Goal: Navigation & Orientation: Understand site structure

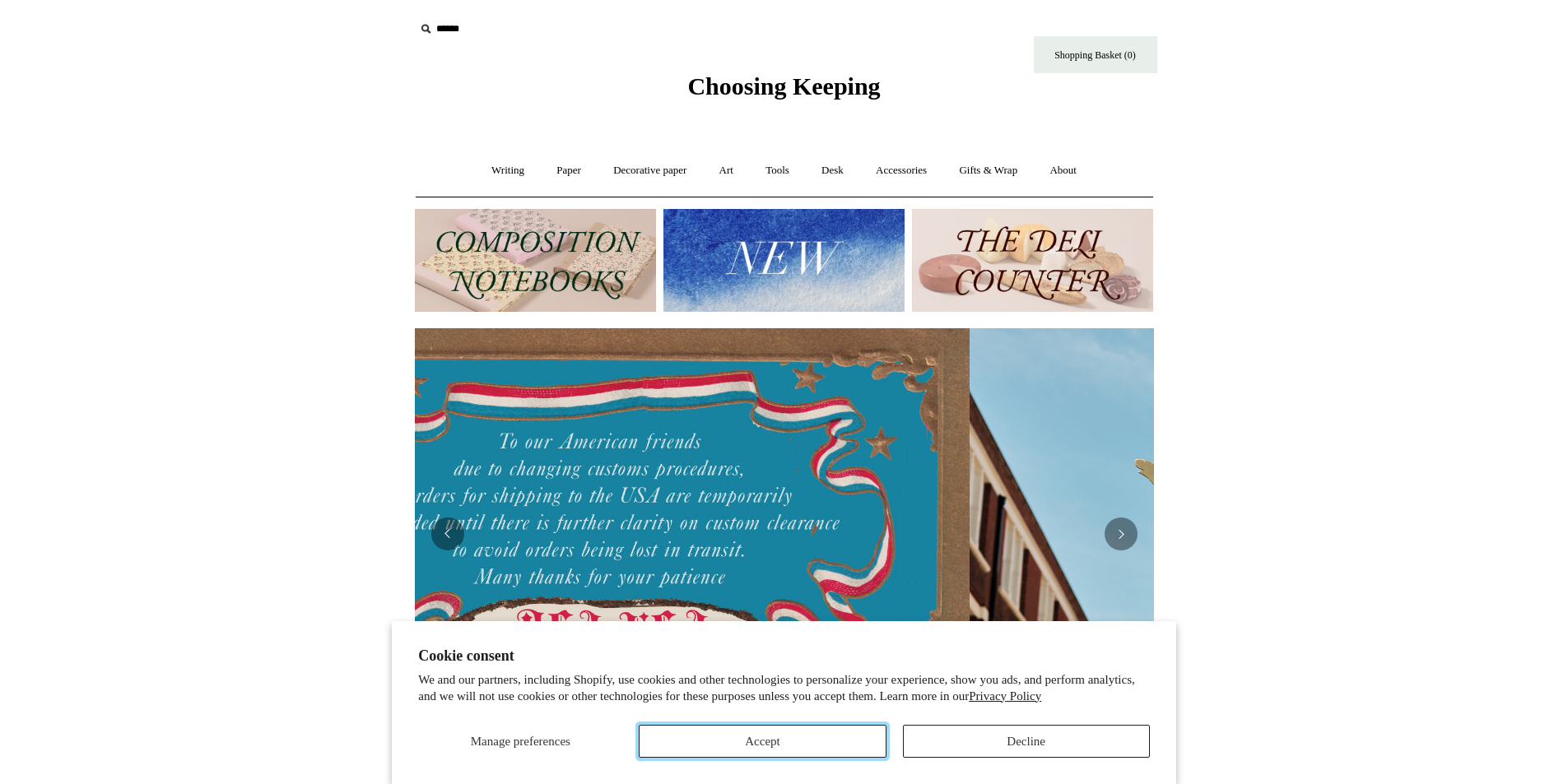
click at [790, 735] on button "Accept" at bounding box center [762, 741] width 247 height 33
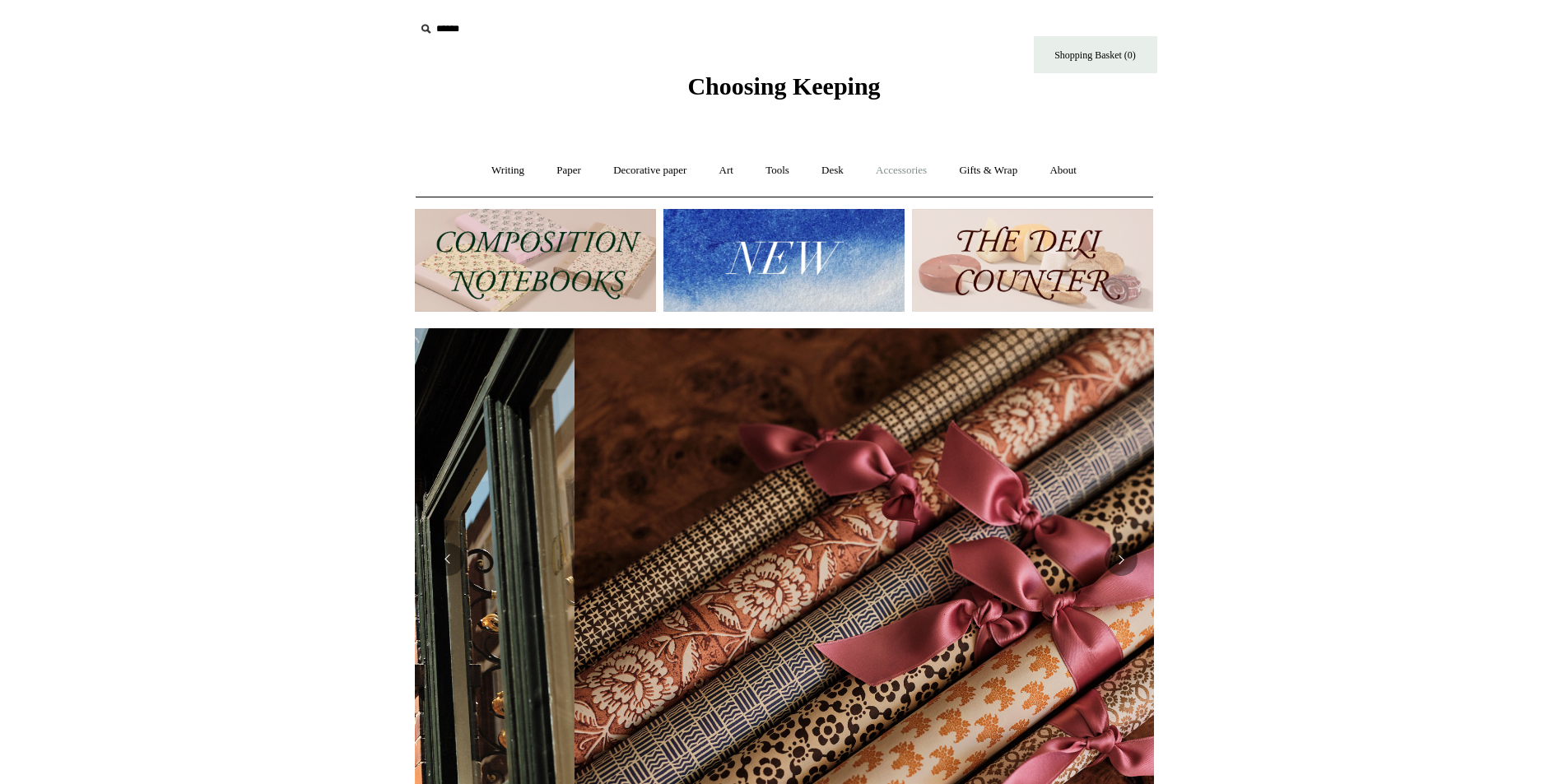
scroll to position [0, 1478]
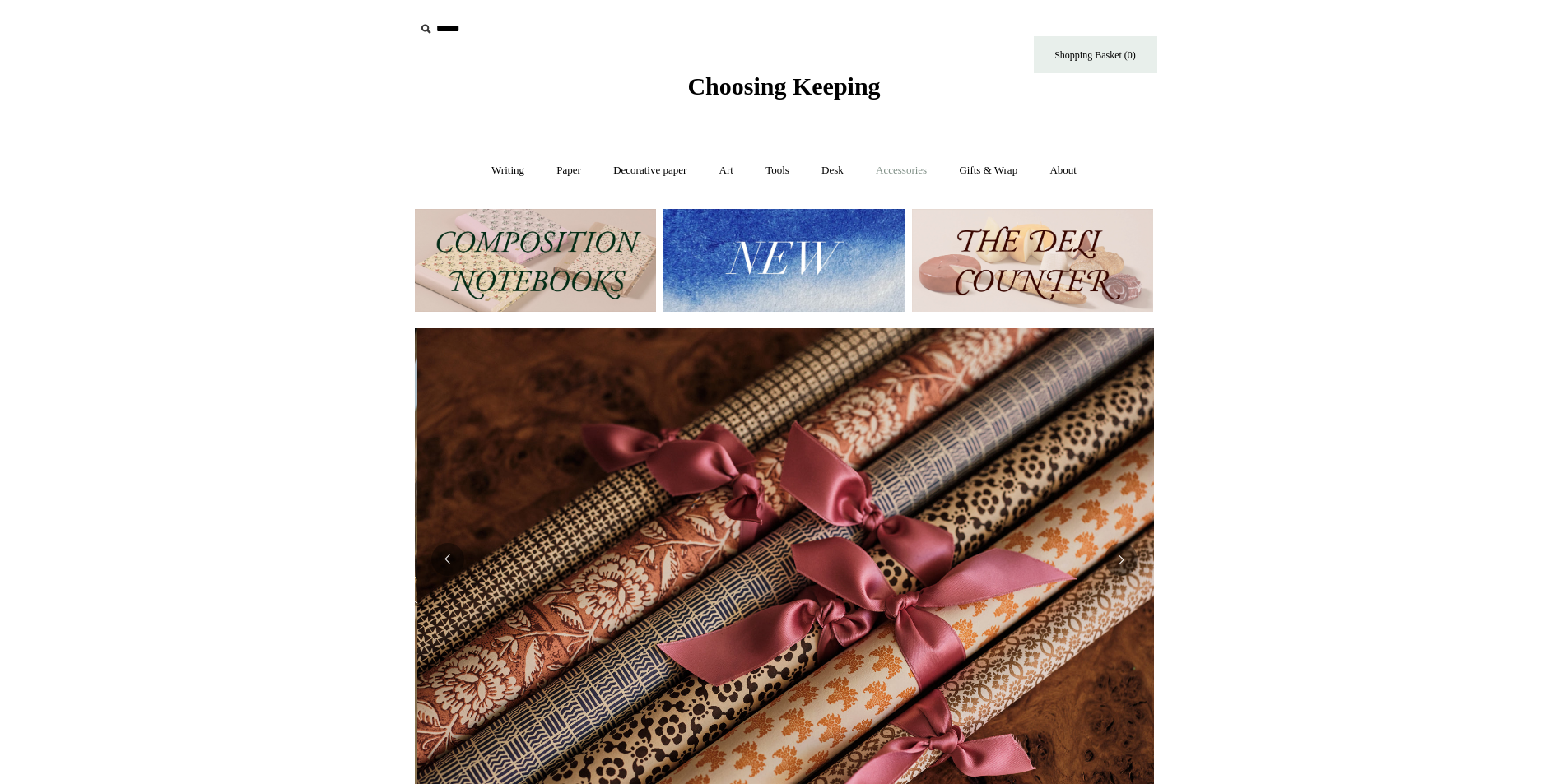
click at [913, 165] on link "Accessories +" at bounding box center [901, 171] width 80 height 44
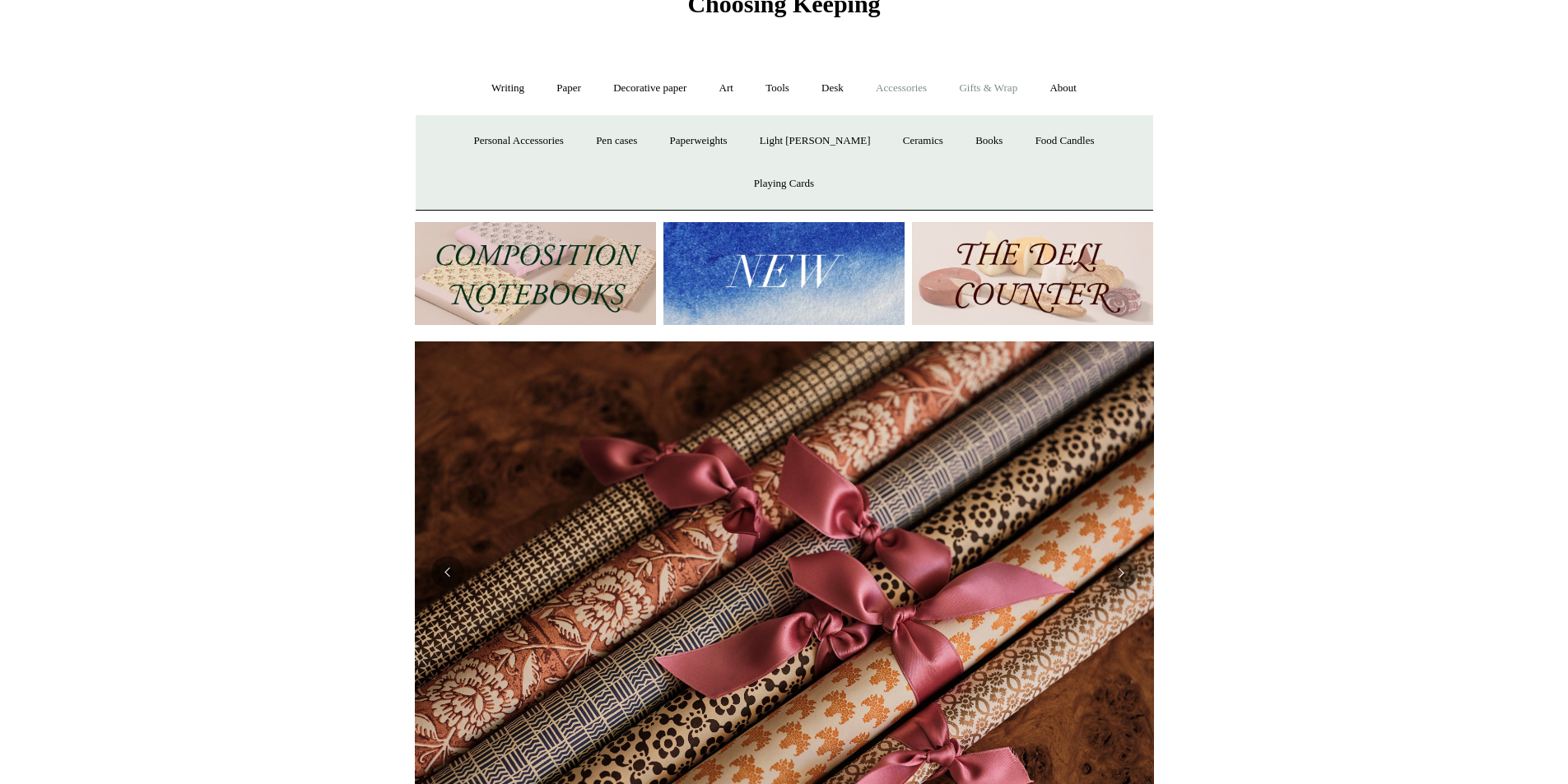
scroll to position [0, 0]
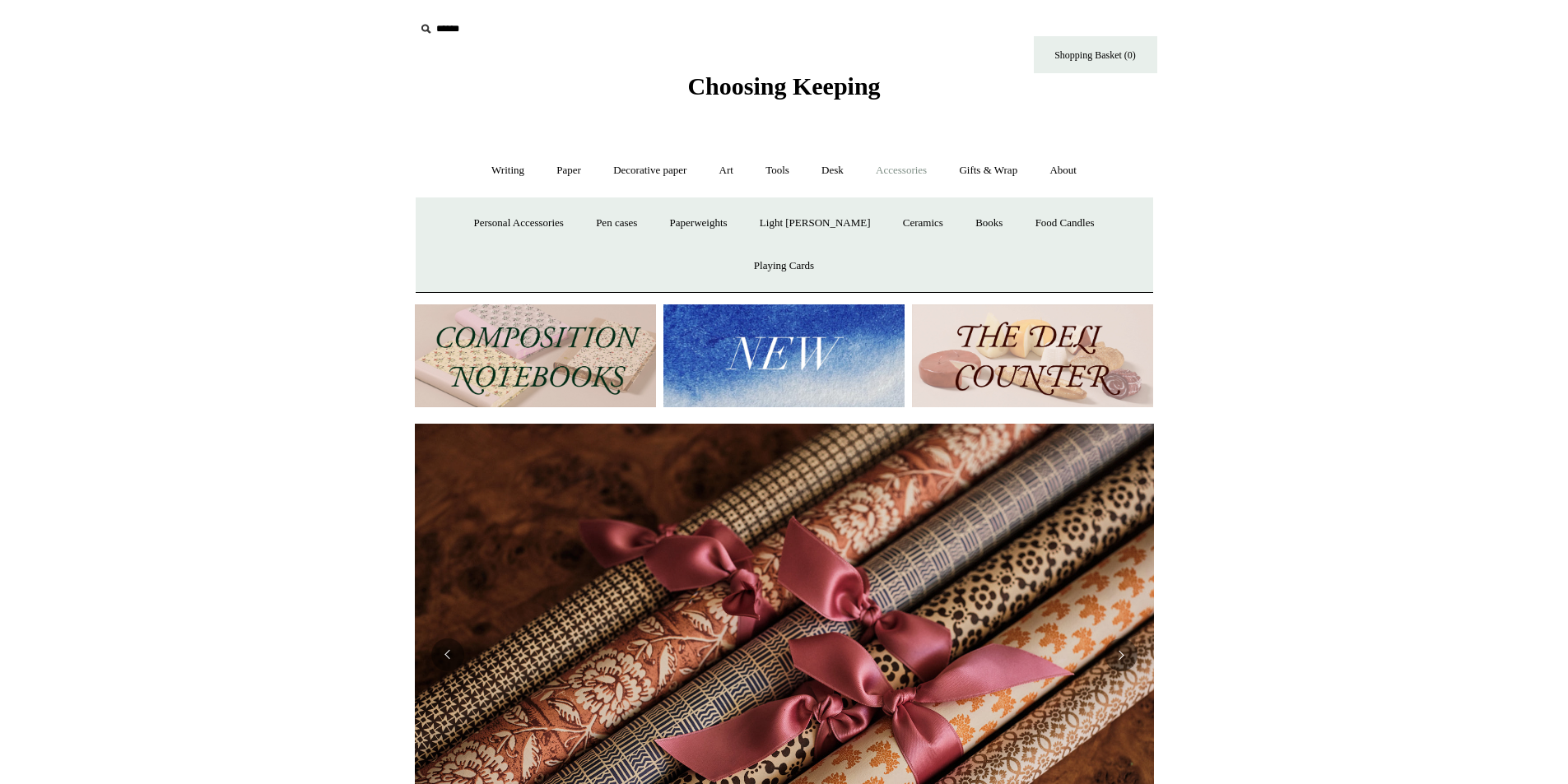
click at [907, 168] on link "Accessories -" at bounding box center [901, 171] width 80 height 44
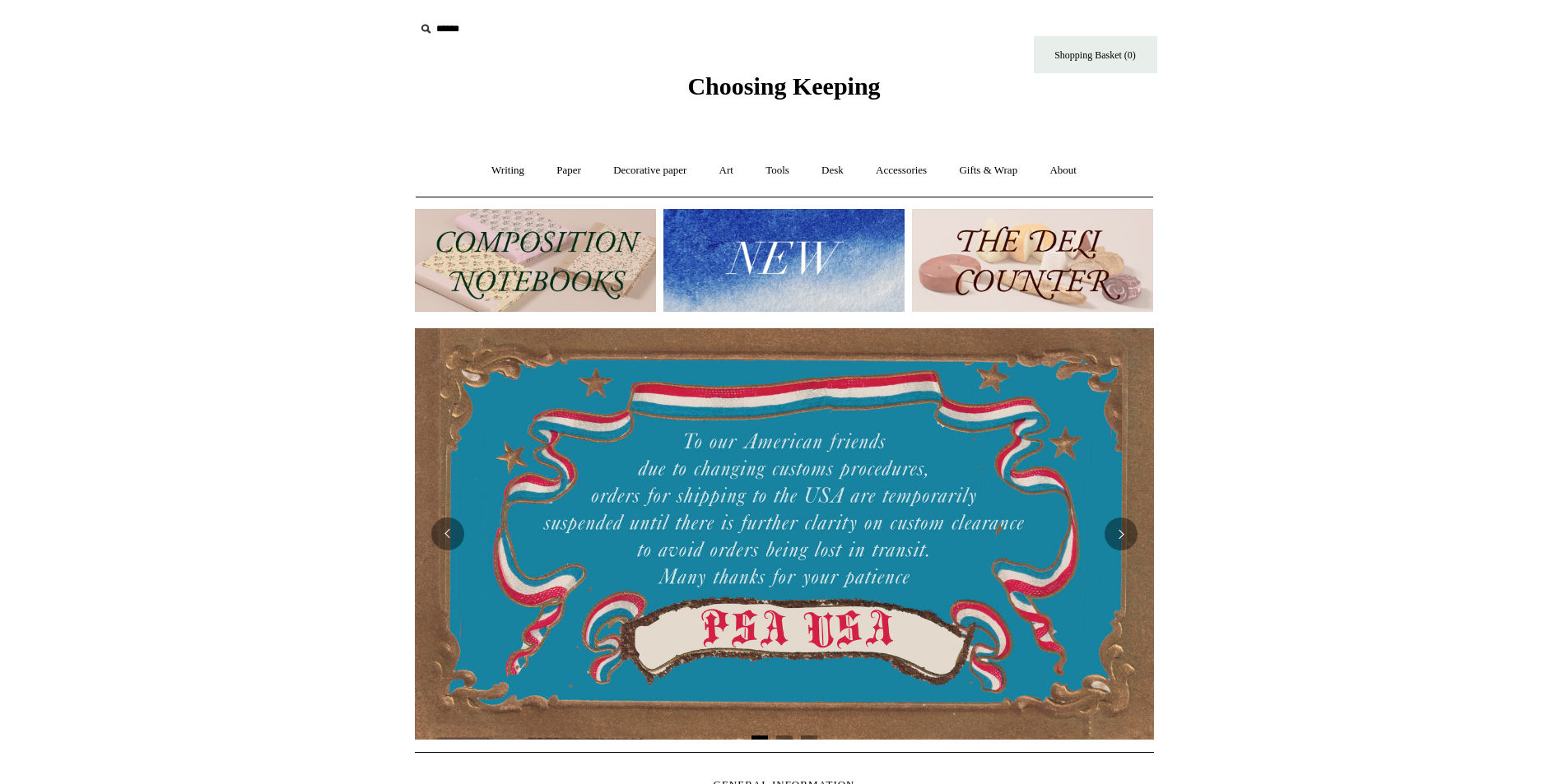
click at [733, 243] on img at bounding box center [784, 260] width 241 height 103
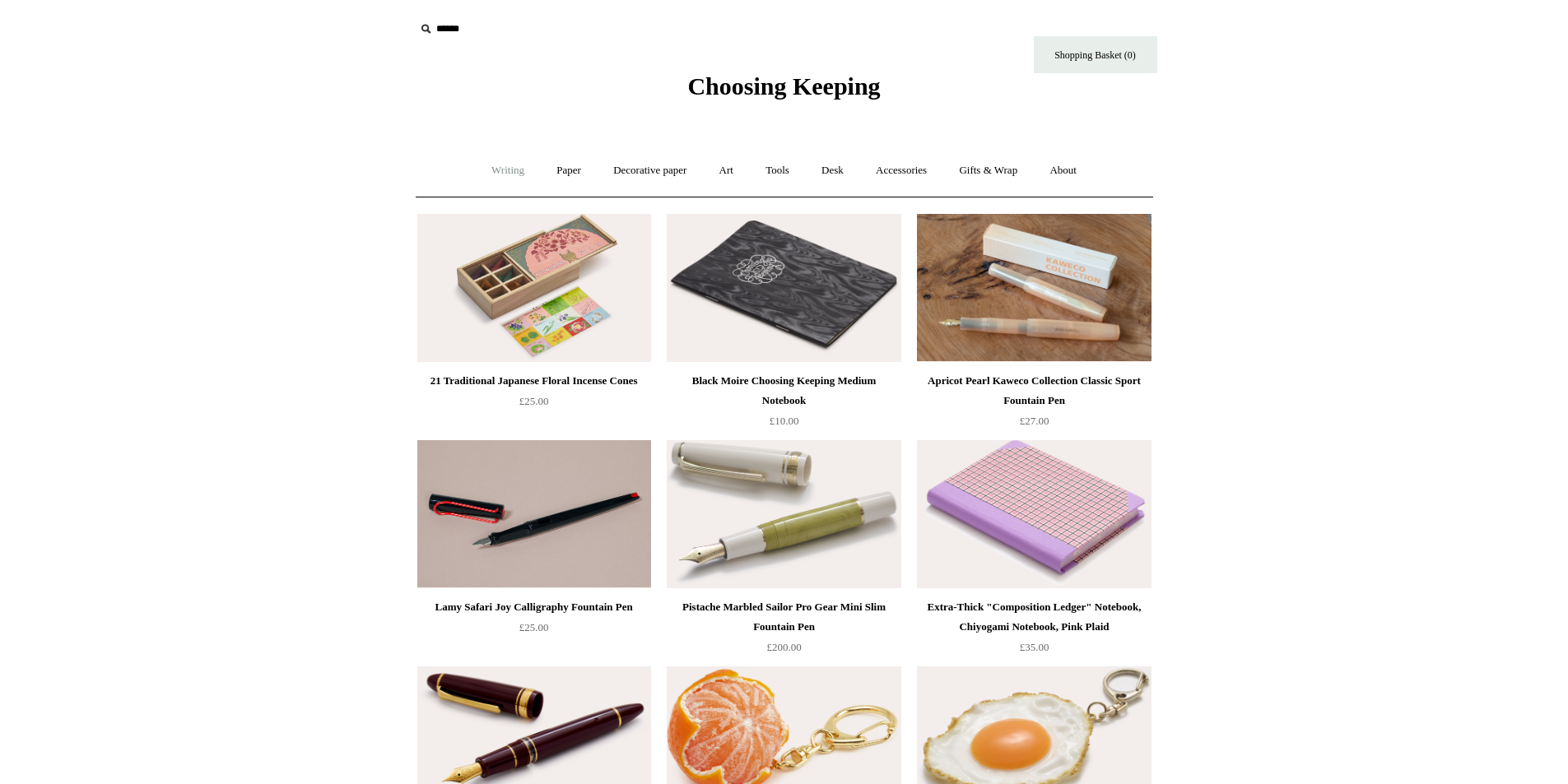
click at [507, 171] on link "Writing +" at bounding box center [508, 171] width 63 height 44
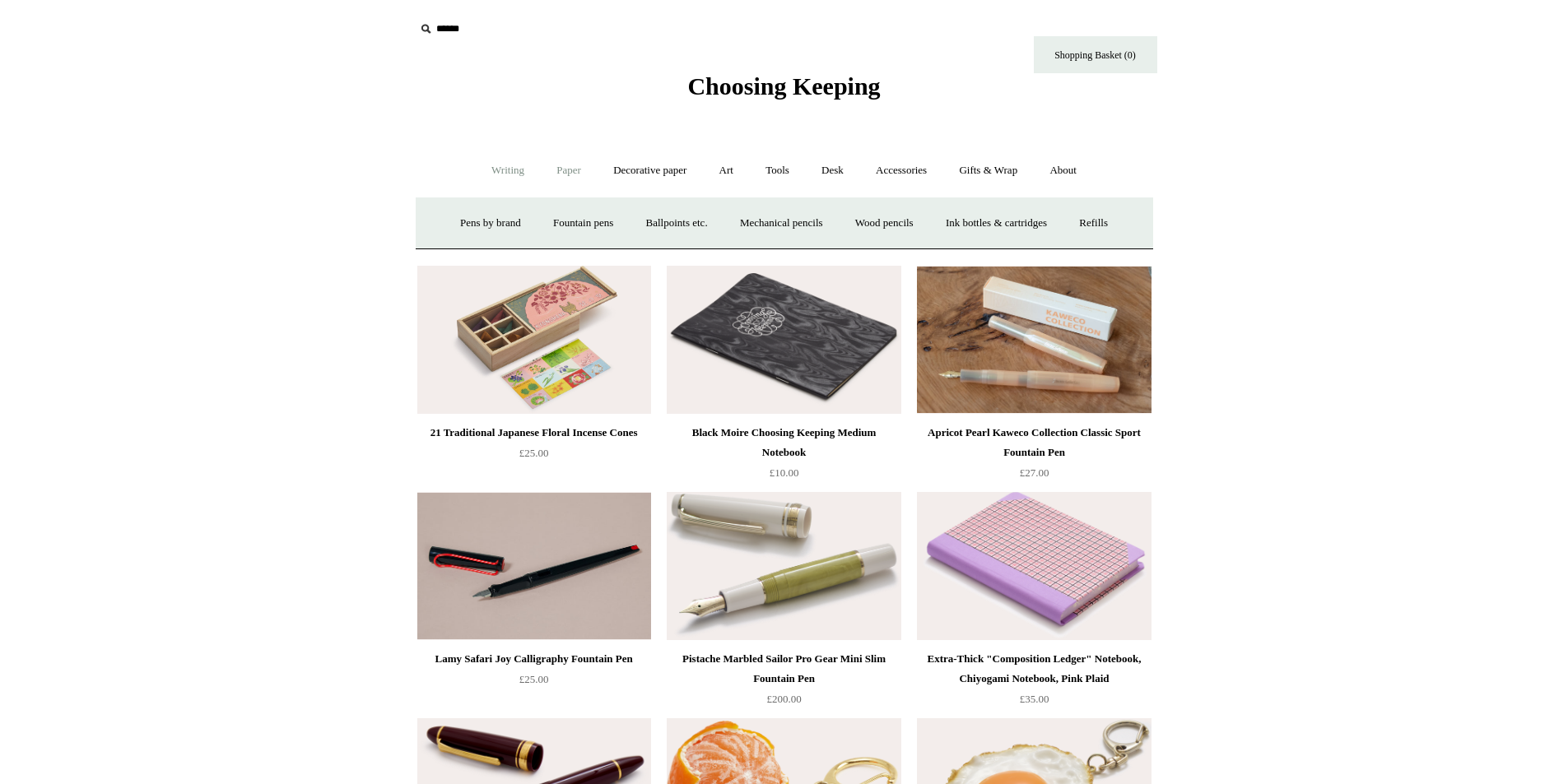
click at [561, 166] on link "Paper +" at bounding box center [569, 171] width 55 height 44
click at [633, 221] on link "📆 Dated Diaries 📆" at bounding box center [654, 223] width 120 height 44
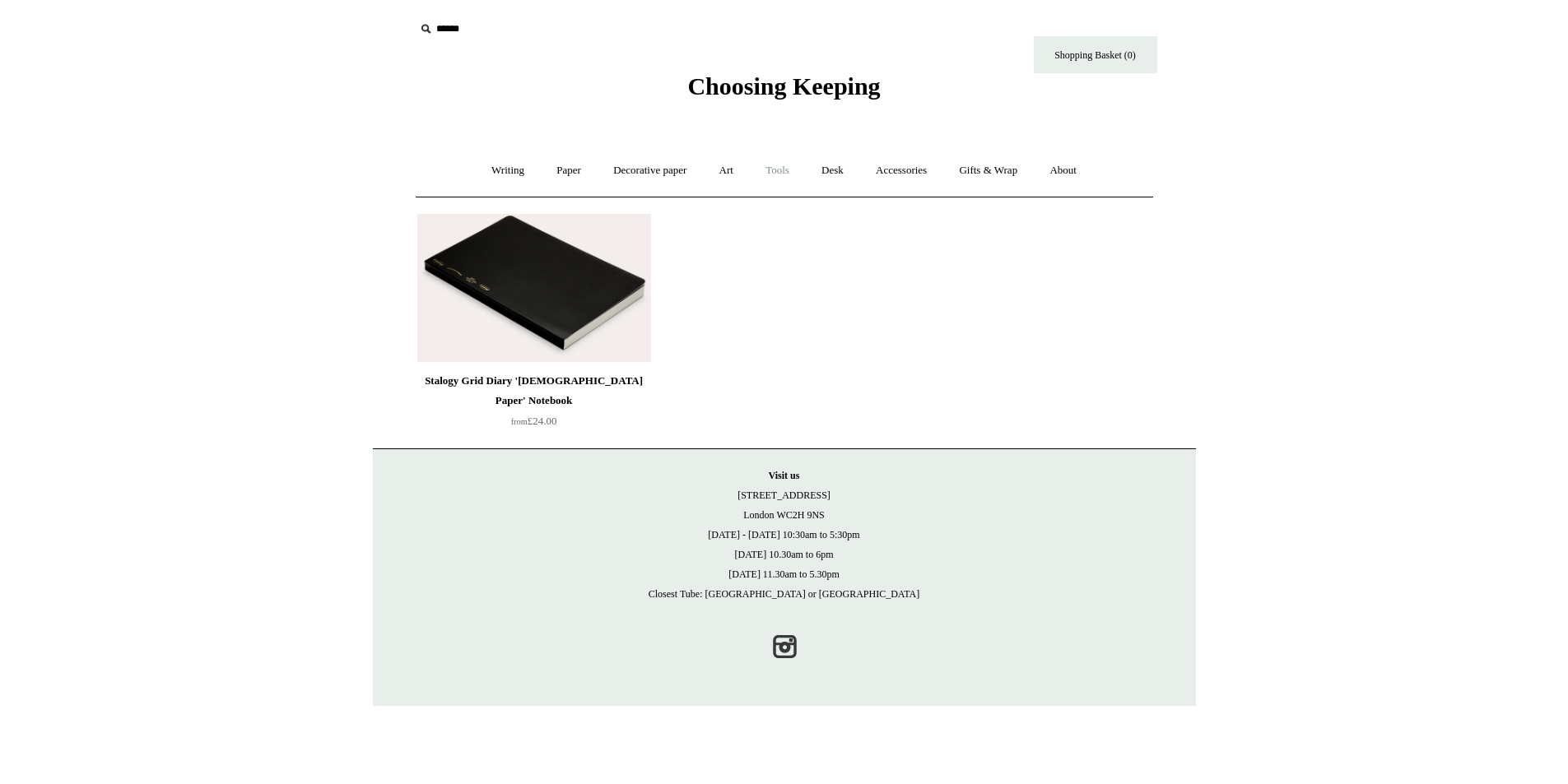
click at [779, 173] on link "Tools +" at bounding box center [778, 171] width 54 height 44
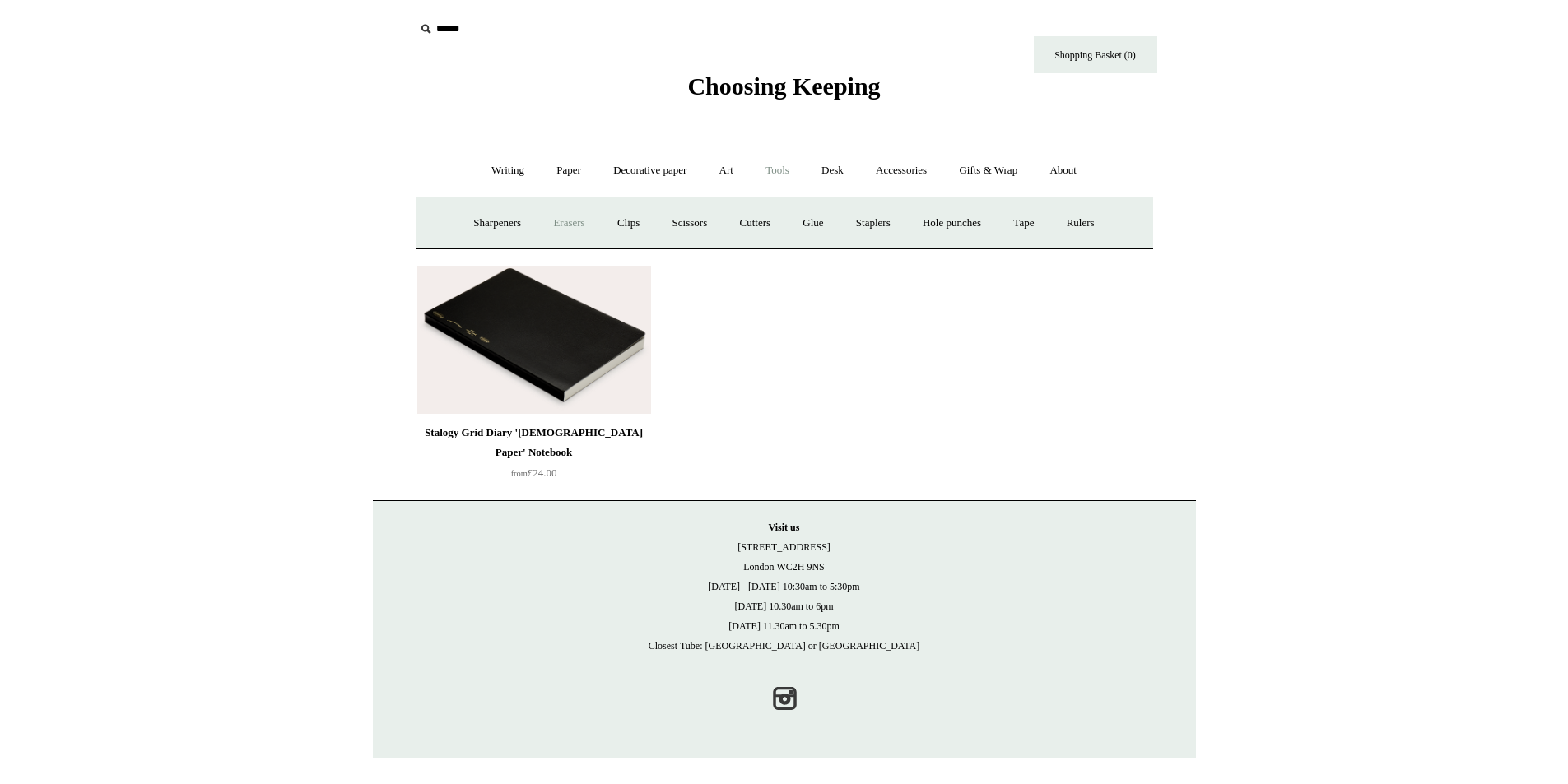
click at [563, 223] on link "Erasers" at bounding box center [569, 223] width 61 height 44
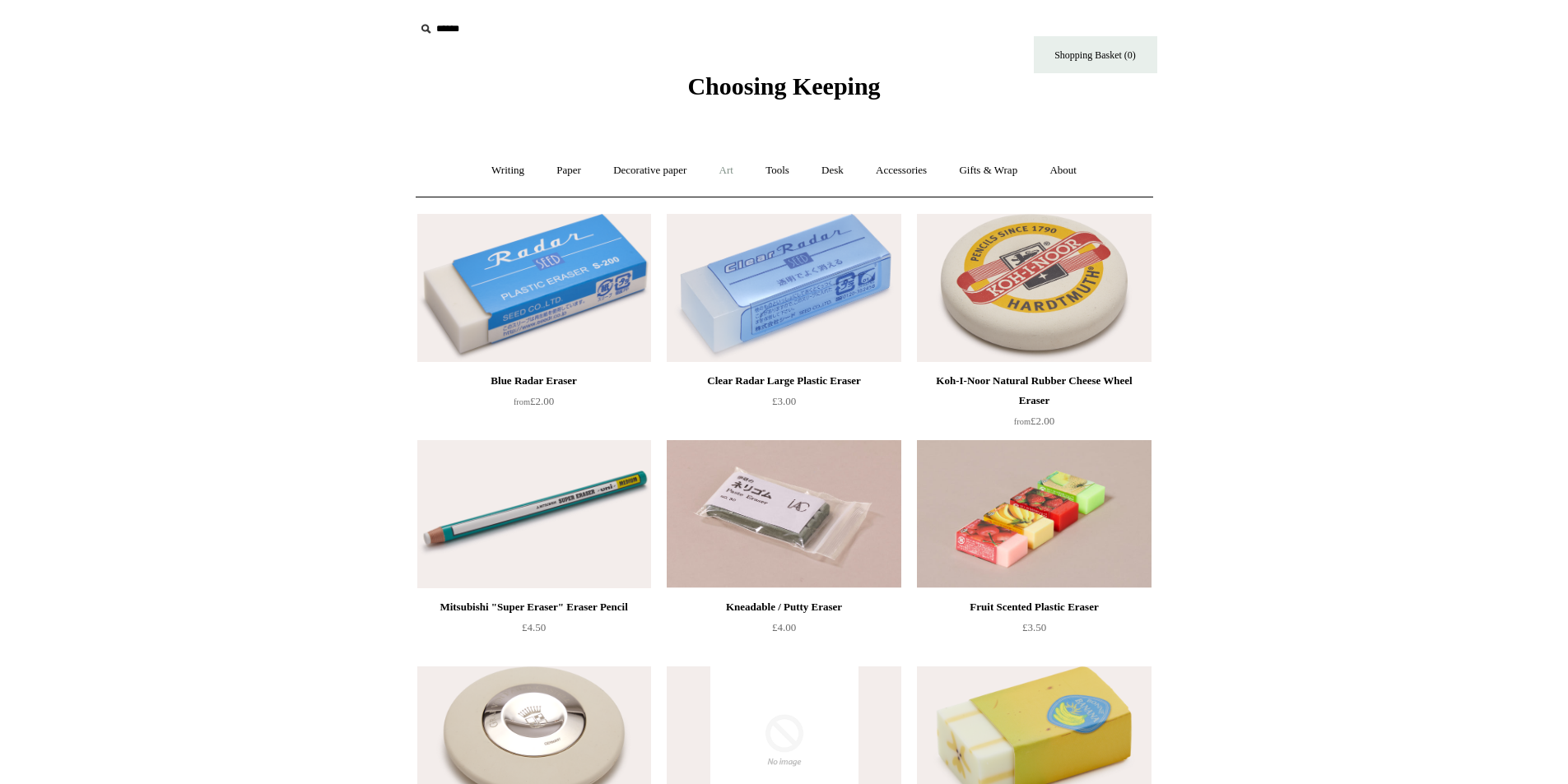
click at [726, 171] on link "Art +" at bounding box center [726, 171] width 44 height 44
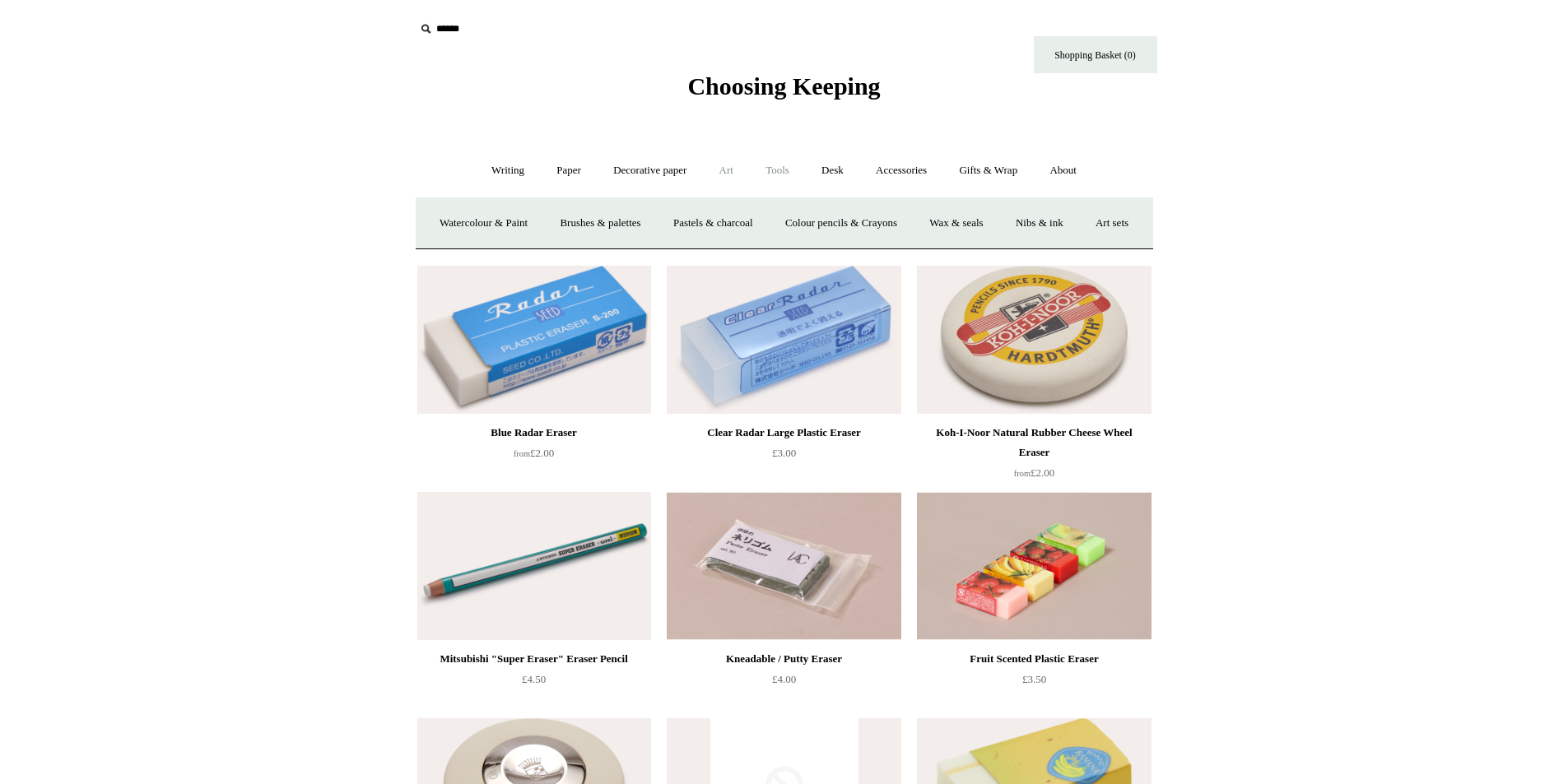
click at [772, 169] on link "Tools +" at bounding box center [778, 171] width 54 height 44
click at [625, 227] on link "Clips +" at bounding box center [628, 223] width 52 height 44
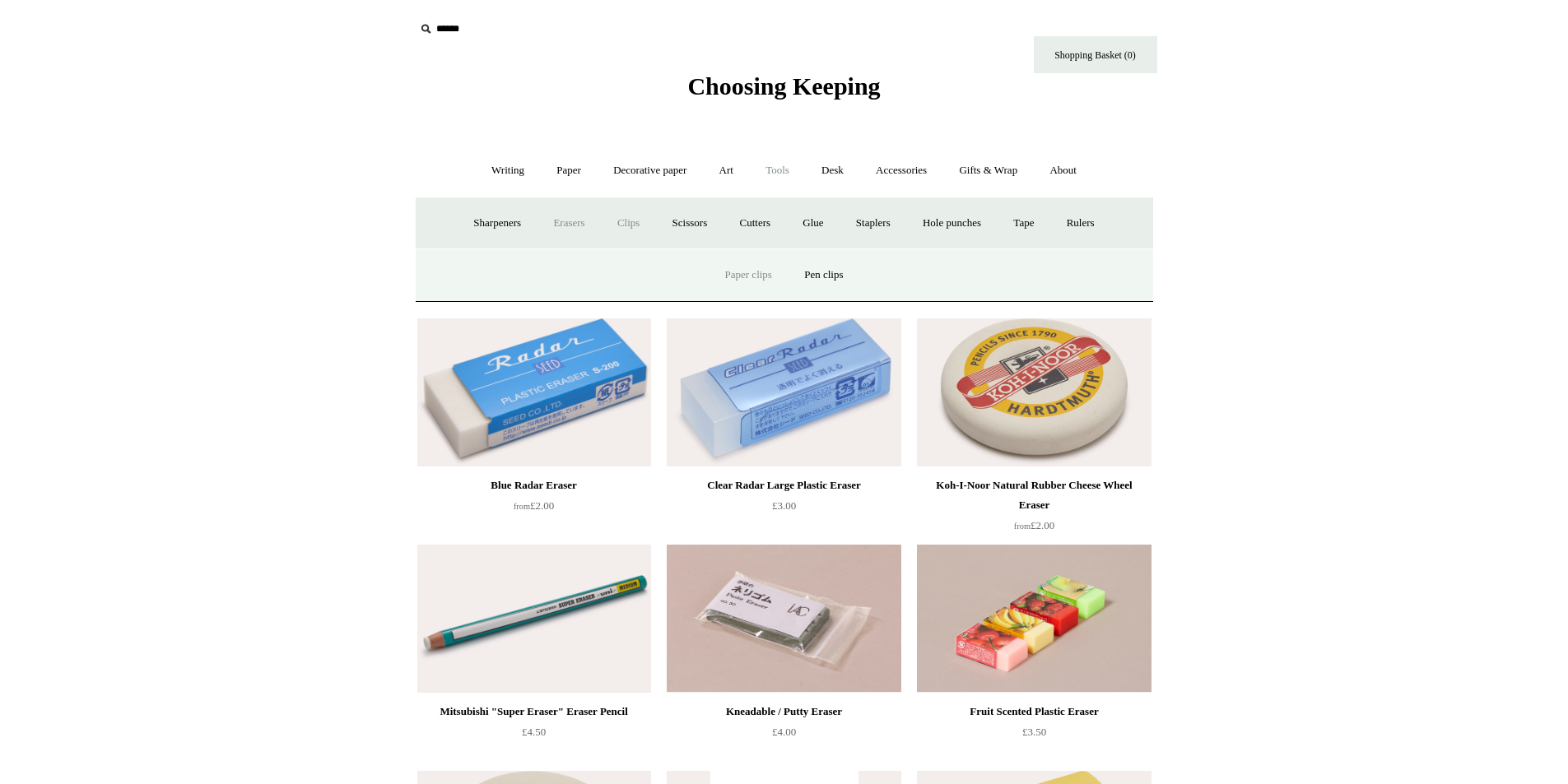
click at [754, 273] on link "Paper clips" at bounding box center [748, 275] width 77 height 44
